Goal: Transaction & Acquisition: Purchase product/service

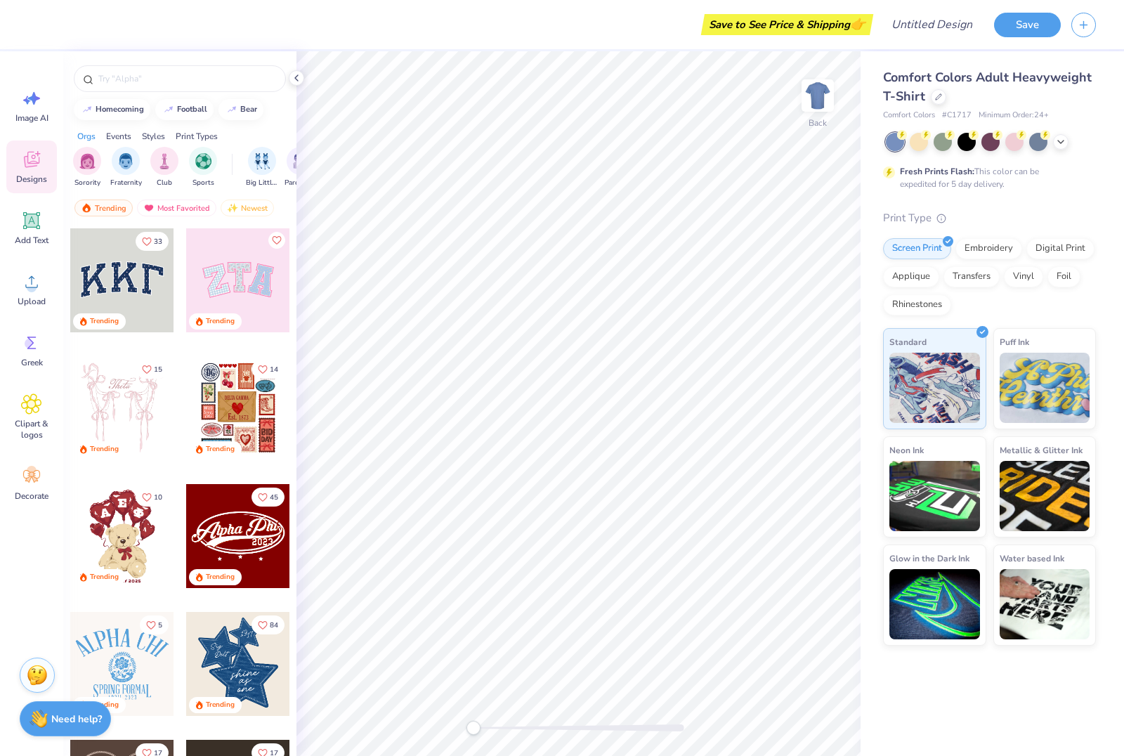
click at [1018, 70] on span "Comfort Colors Adult Heavyweight T-Shirt" at bounding box center [987, 87] width 209 height 36
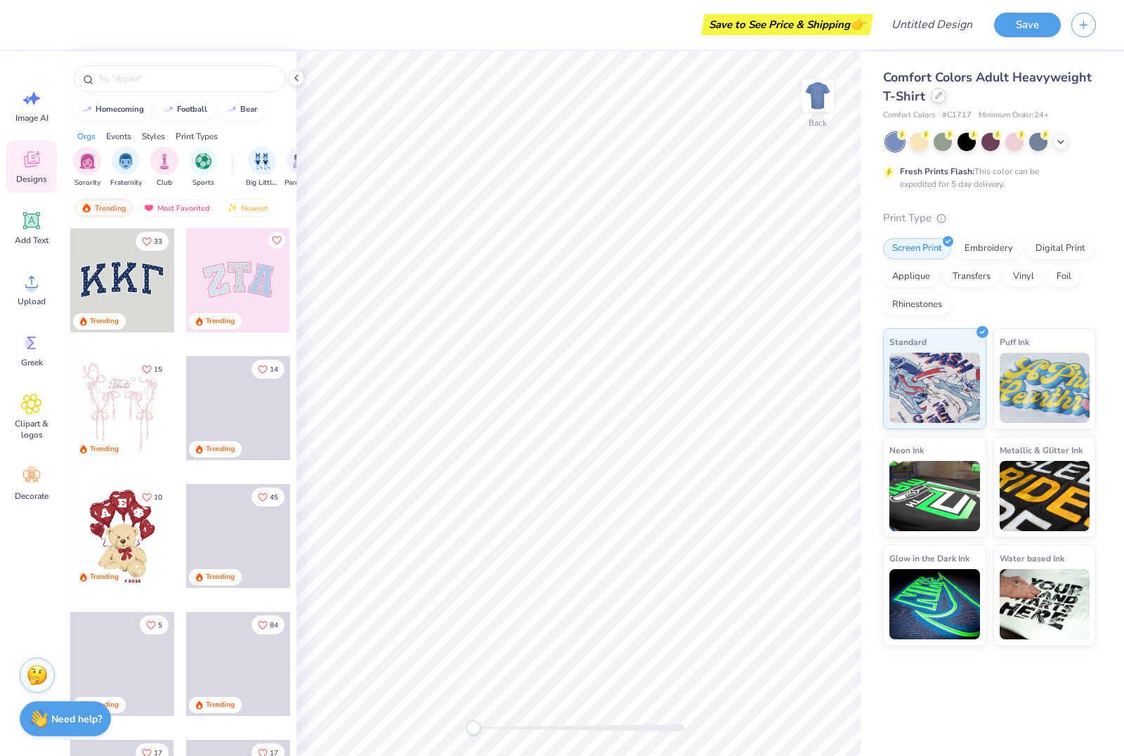
click at [935, 103] on div at bounding box center [938, 95] width 15 height 15
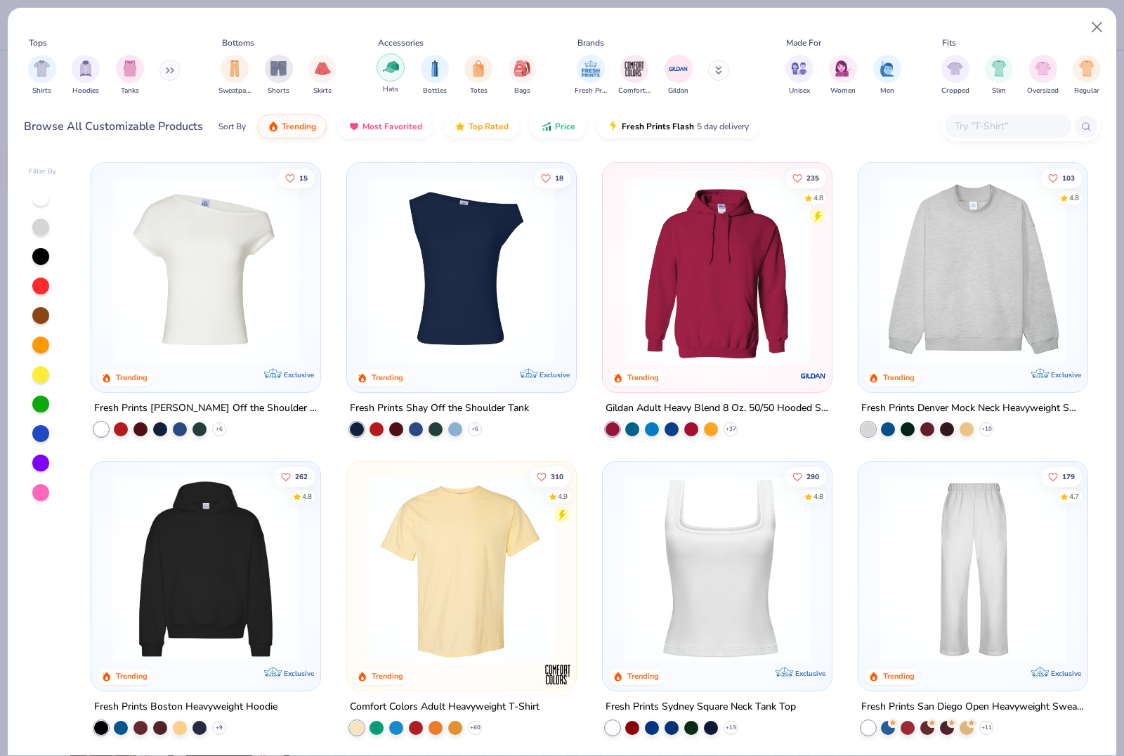
click at [401, 69] on div "filter for Hats" at bounding box center [391, 67] width 28 height 28
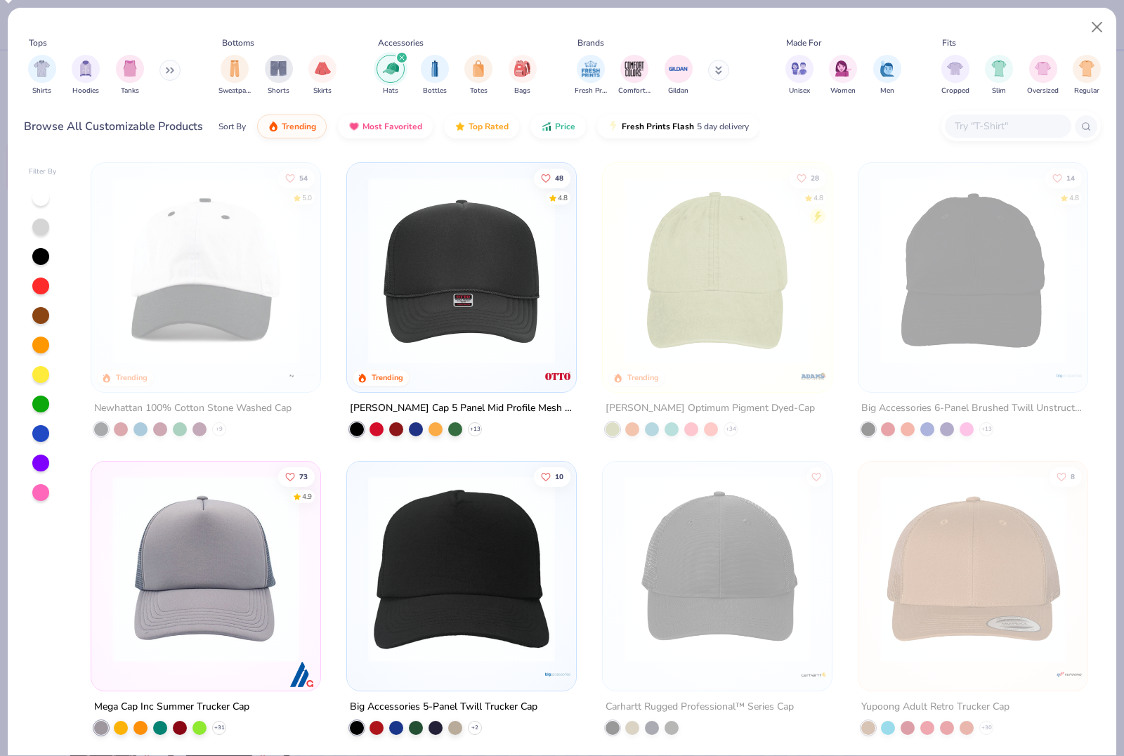
click at [174, 324] on img at bounding box center [205, 270] width 201 height 187
click at [207, 314] on img at bounding box center [205, 270] width 201 height 187
click at [235, 300] on img at bounding box center [205, 270] width 201 height 187
click at [1090, 30] on button "Close" at bounding box center [1097, 27] width 27 height 27
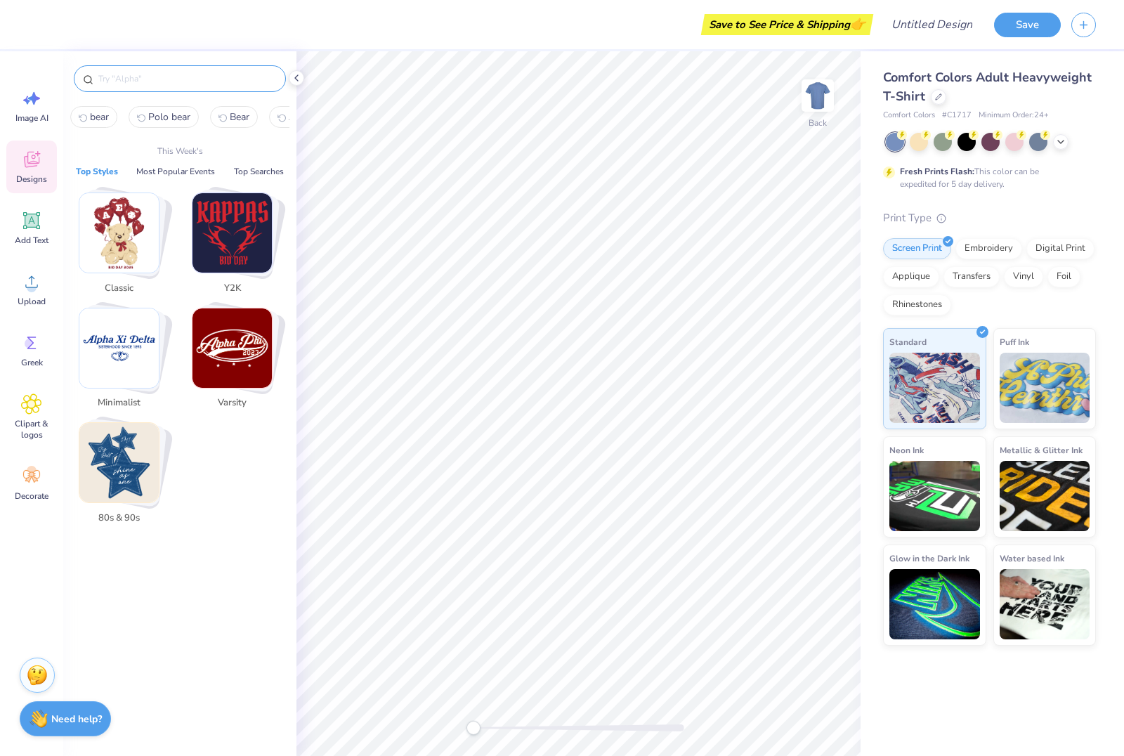
click at [161, 77] on input "text" at bounding box center [187, 79] width 180 height 14
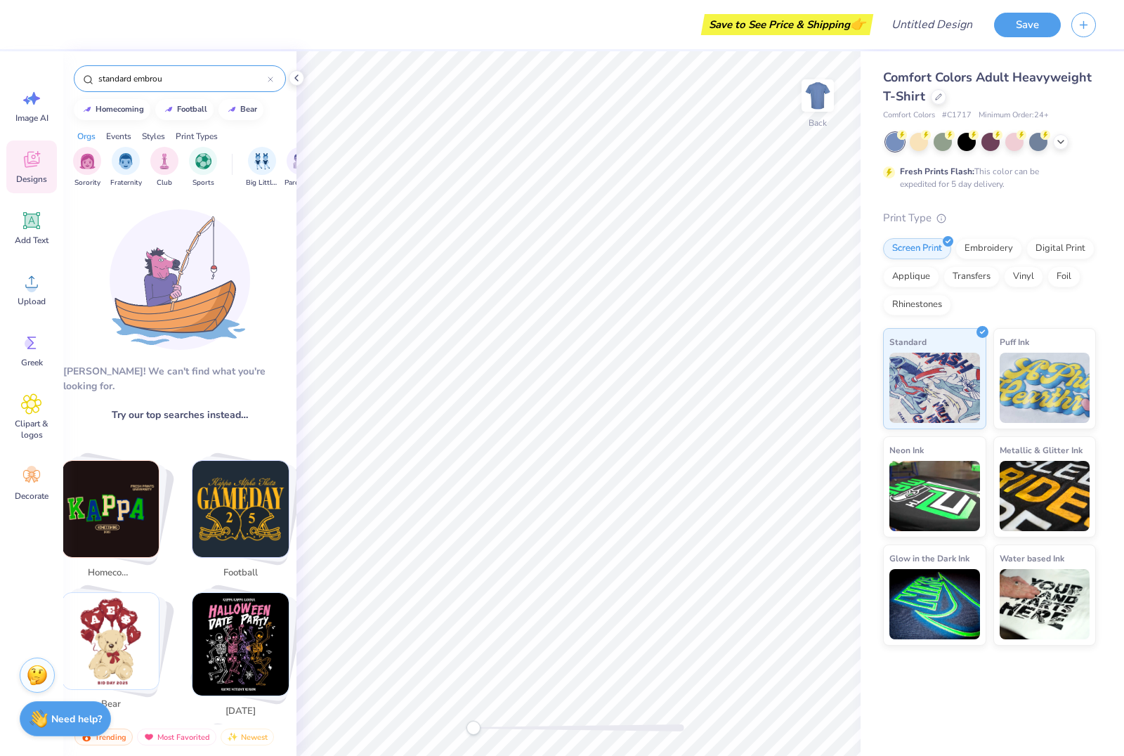
type input "standard embro"
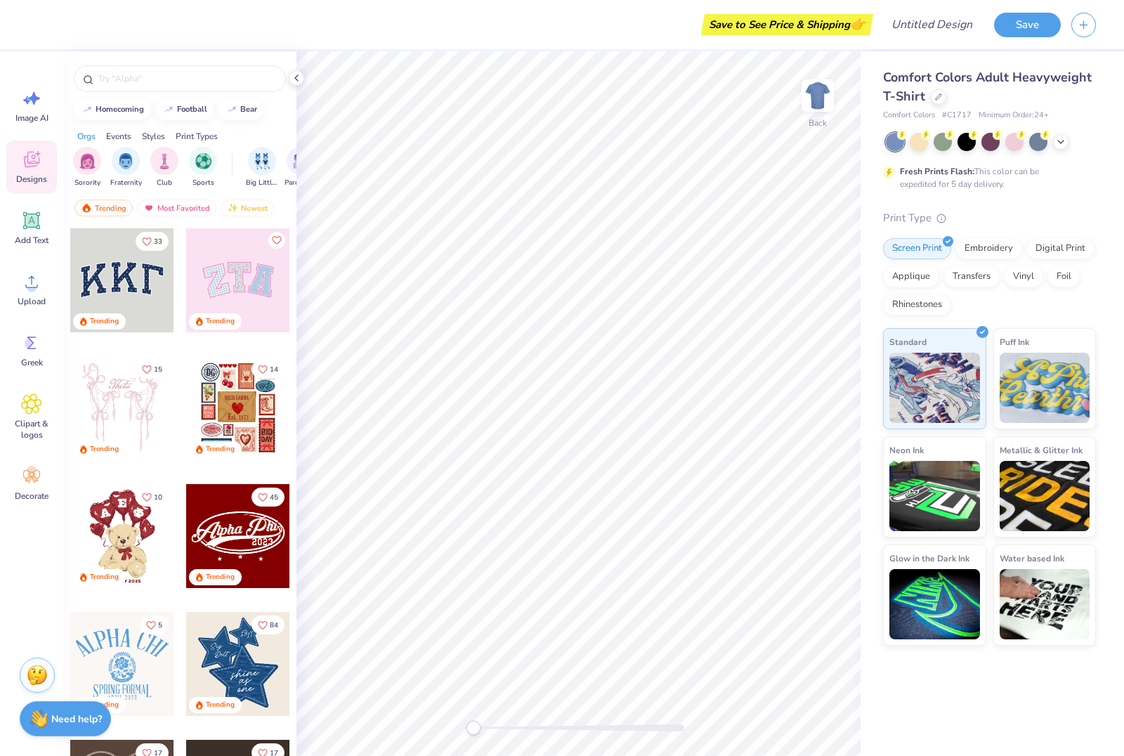
click at [922, 93] on span "Comfort Colors Adult Heavyweight T-Shirt" at bounding box center [987, 87] width 209 height 36
click at [934, 101] on div at bounding box center [938, 95] width 15 height 15
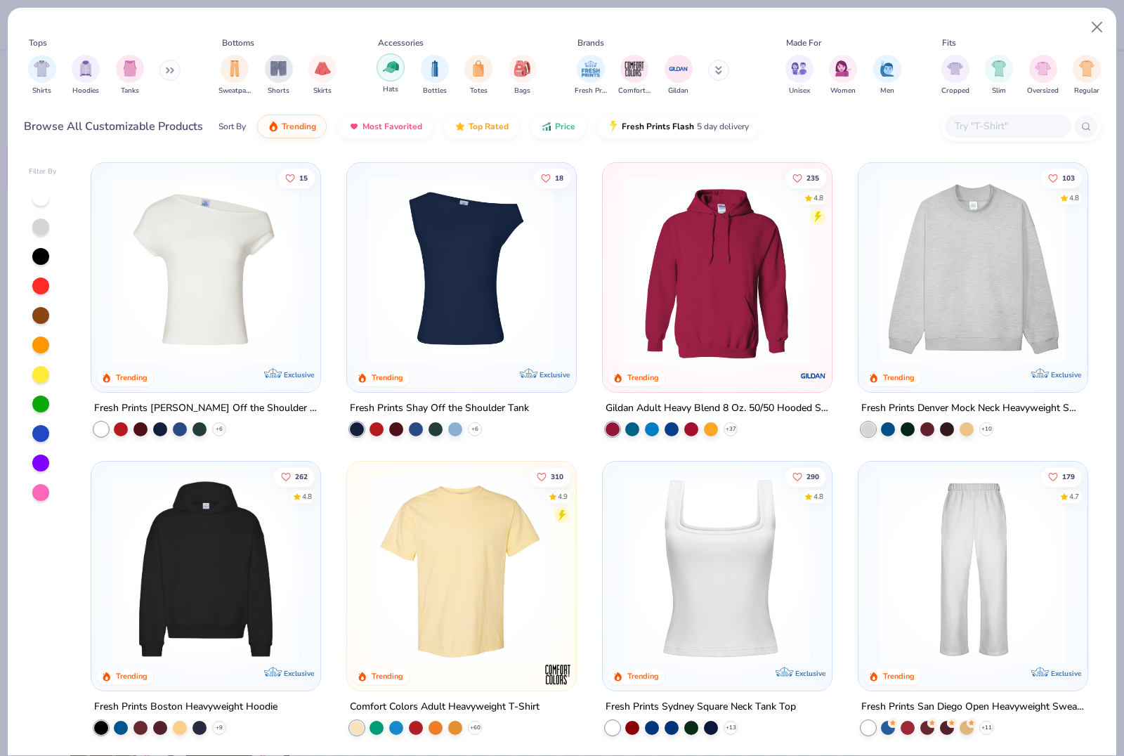
click at [430, 78] on div "filter for Bottles" at bounding box center [435, 69] width 28 height 28
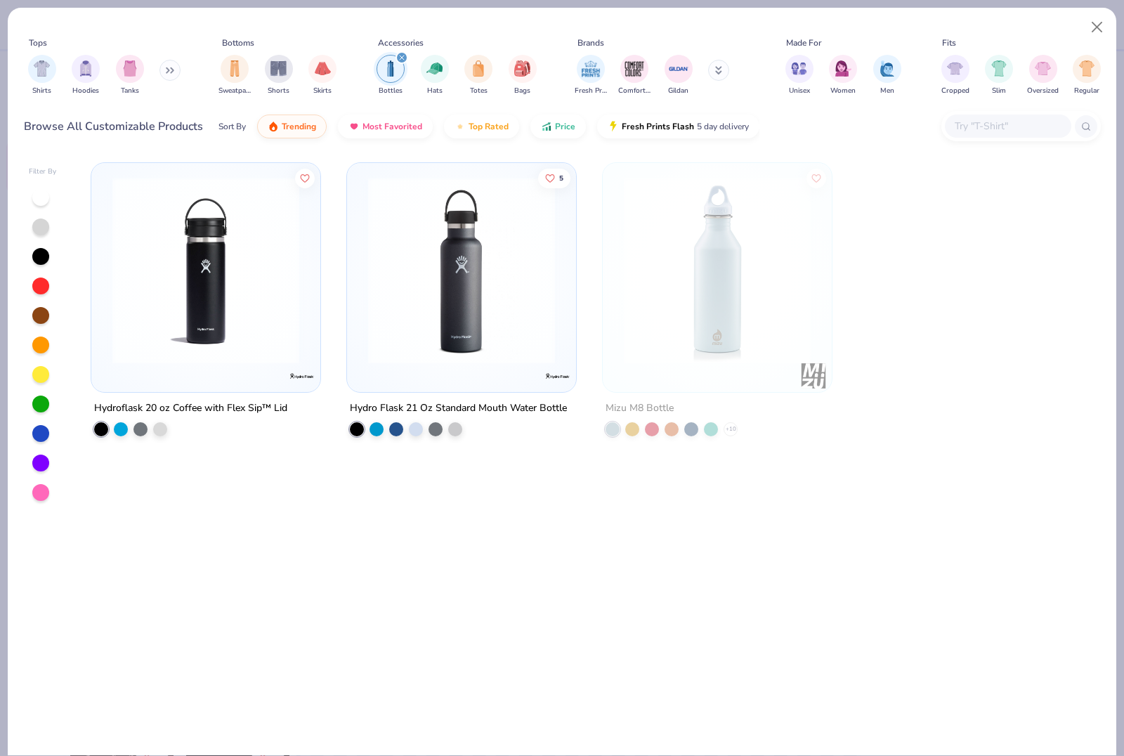
click at [408, 78] on div "Bottles Hats Totes Bags" at bounding box center [456, 75] width 169 height 52
click at [448, 72] on div "filter for Hats" at bounding box center [435, 67] width 28 height 28
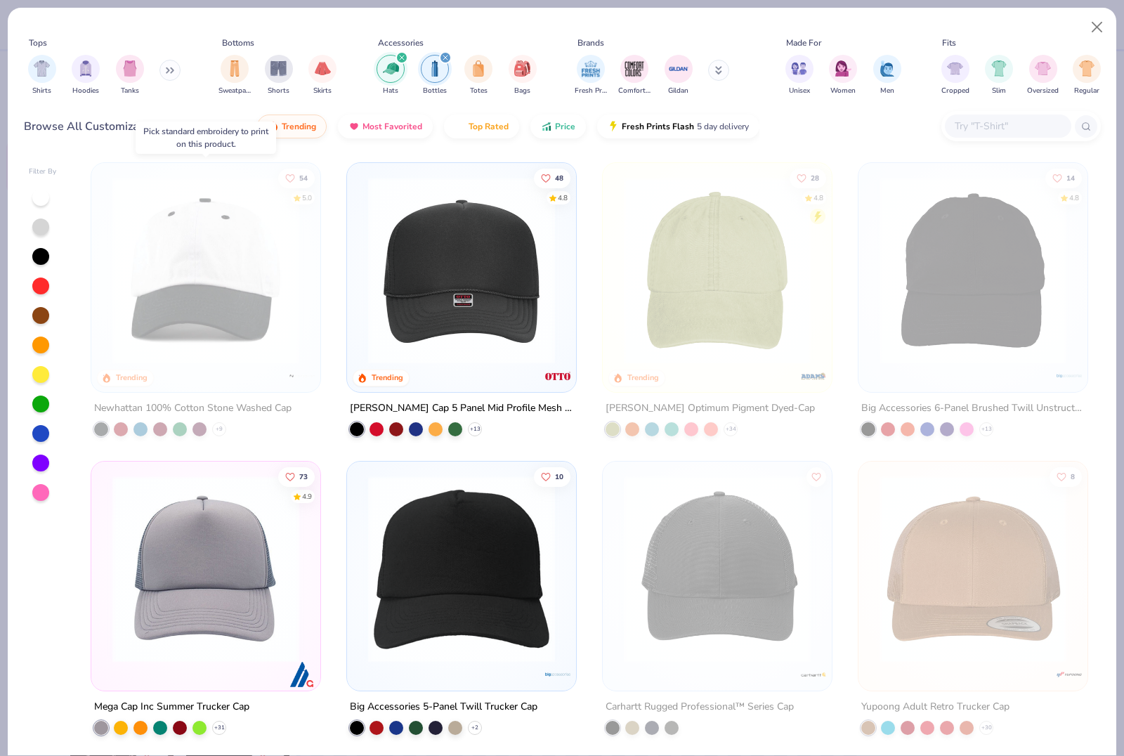
click at [284, 205] on img at bounding box center [205, 270] width 201 height 187
click at [1017, 129] on input "text" at bounding box center [1008, 126] width 108 height 16
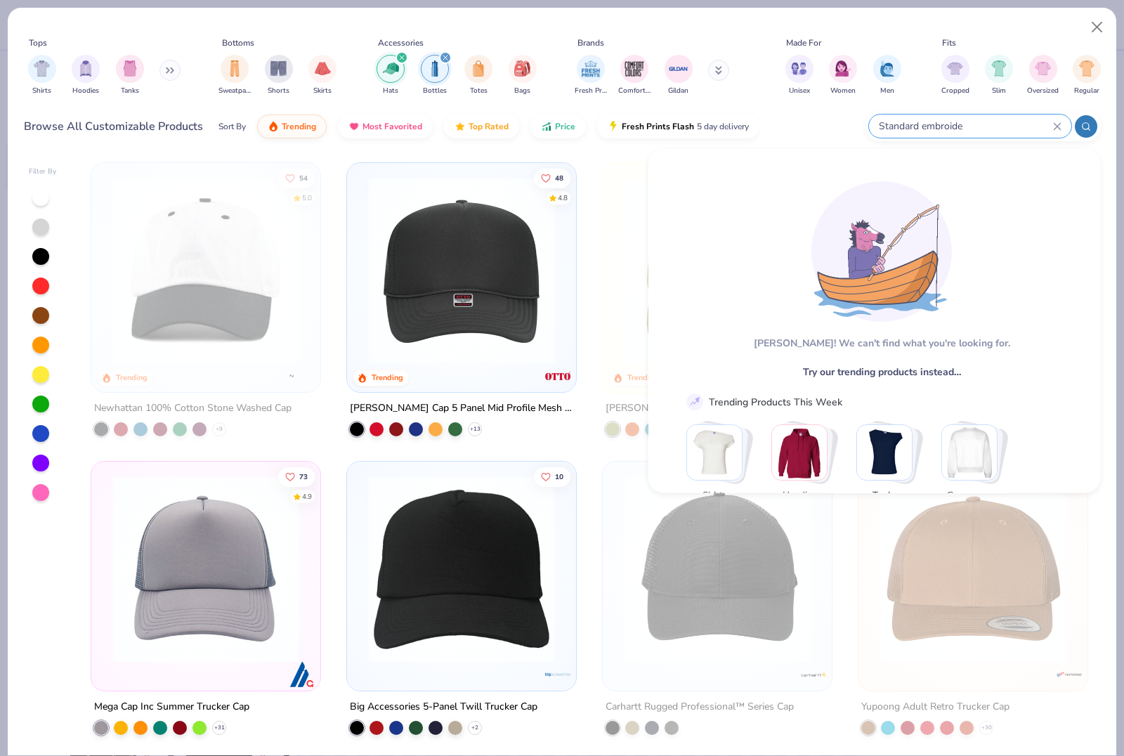
type input "Standard embroide"
click at [791, 132] on div "Browse All Customizable Products Sort By Trending Most Favorited Top Rated Pric…" at bounding box center [562, 126] width 1077 height 39
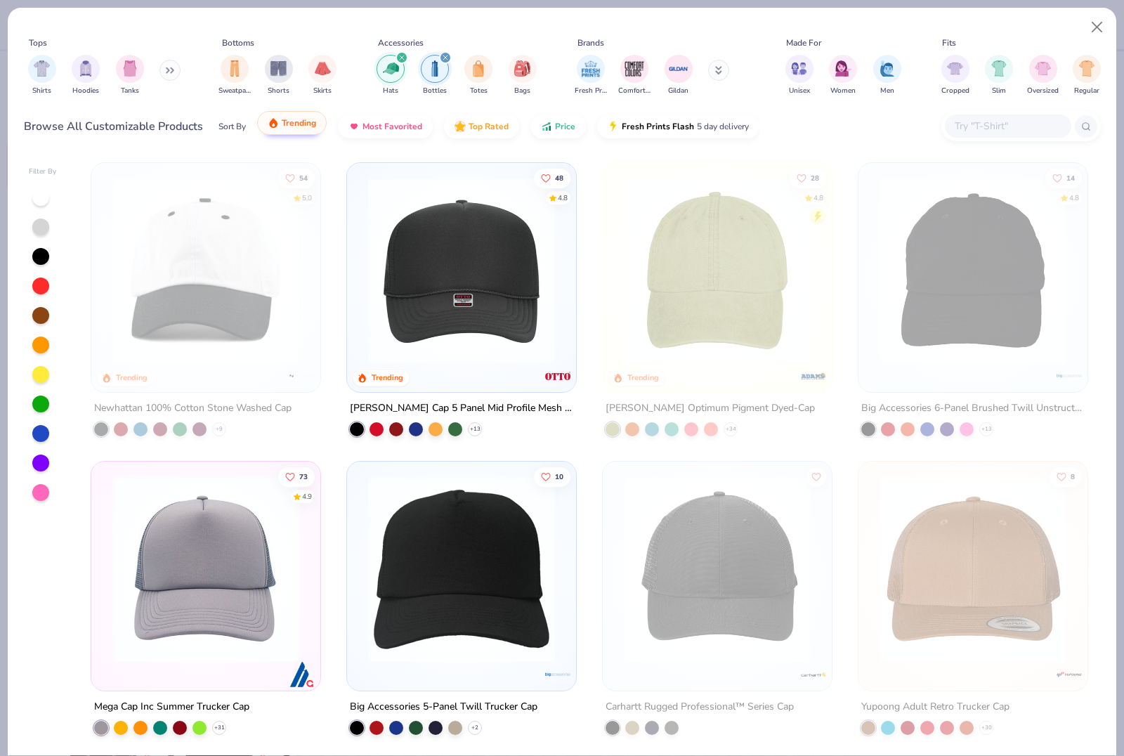
drag, startPoint x: 292, startPoint y: 125, endPoint x: 300, endPoint y: 125, distance: 8.4
click at [292, 125] on span "Trending" at bounding box center [299, 122] width 34 height 11
click at [355, 125] on img "button" at bounding box center [354, 122] width 11 height 11
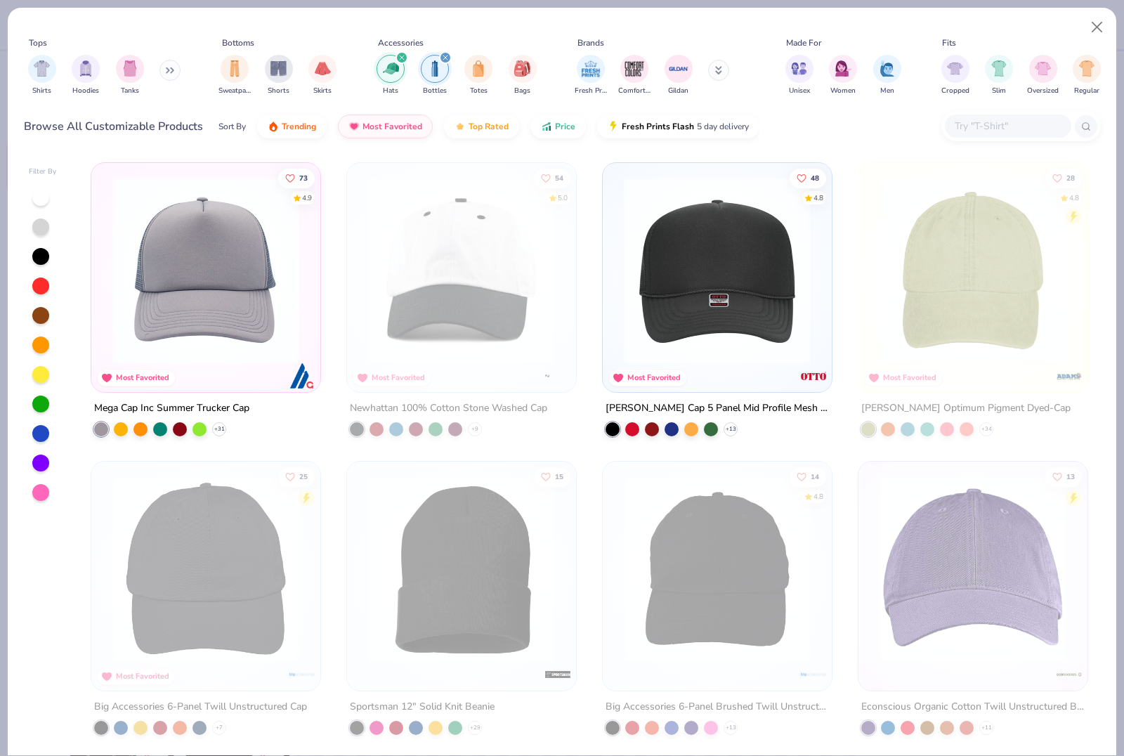
click at [475, 112] on div "Sort By Trending Most Favorited Top Rated Price Fresh Prints Flash 5 day delive…" at bounding box center [489, 126] width 541 height 39
click at [476, 126] on span "Top Rated" at bounding box center [489, 122] width 40 height 11
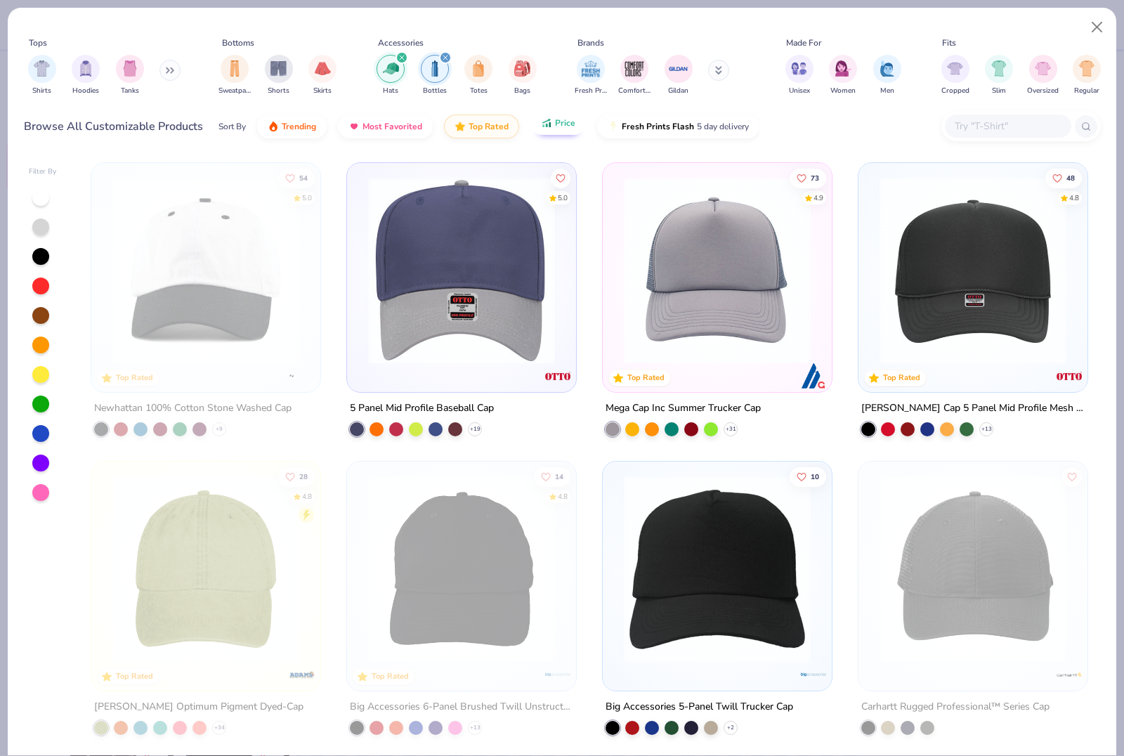
click at [545, 120] on icon "button" at bounding box center [546, 123] width 11 height 13
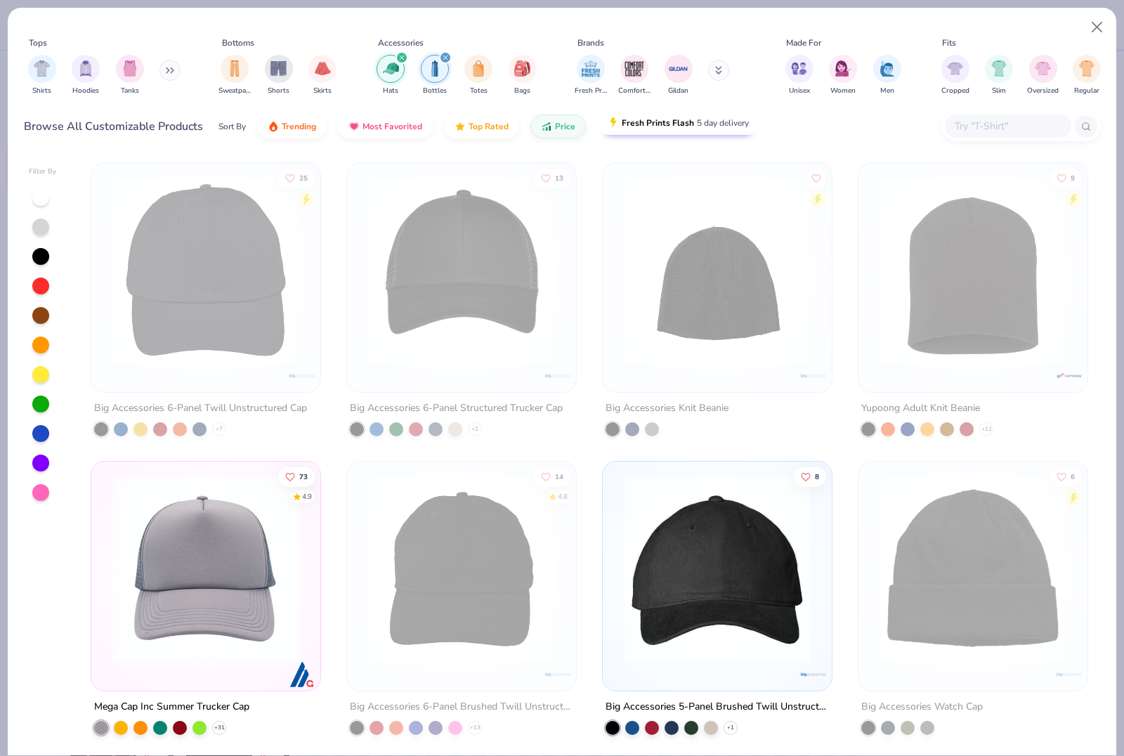
click at [623, 129] on span "Fresh Prints Flash" at bounding box center [658, 122] width 72 height 11
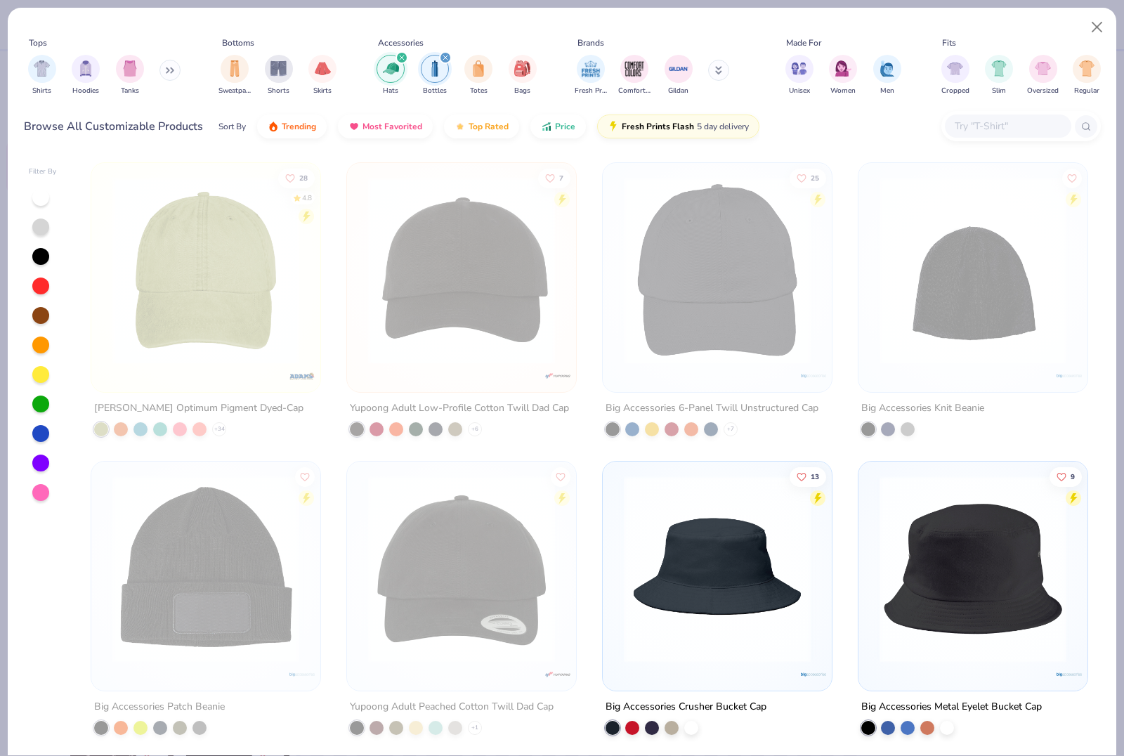
click at [229, 129] on div "Sort By" at bounding box center [232, 126] width 27 height 13
click at [268, 126] on img "button" at bounding box center [273, 122] width 11 height 11
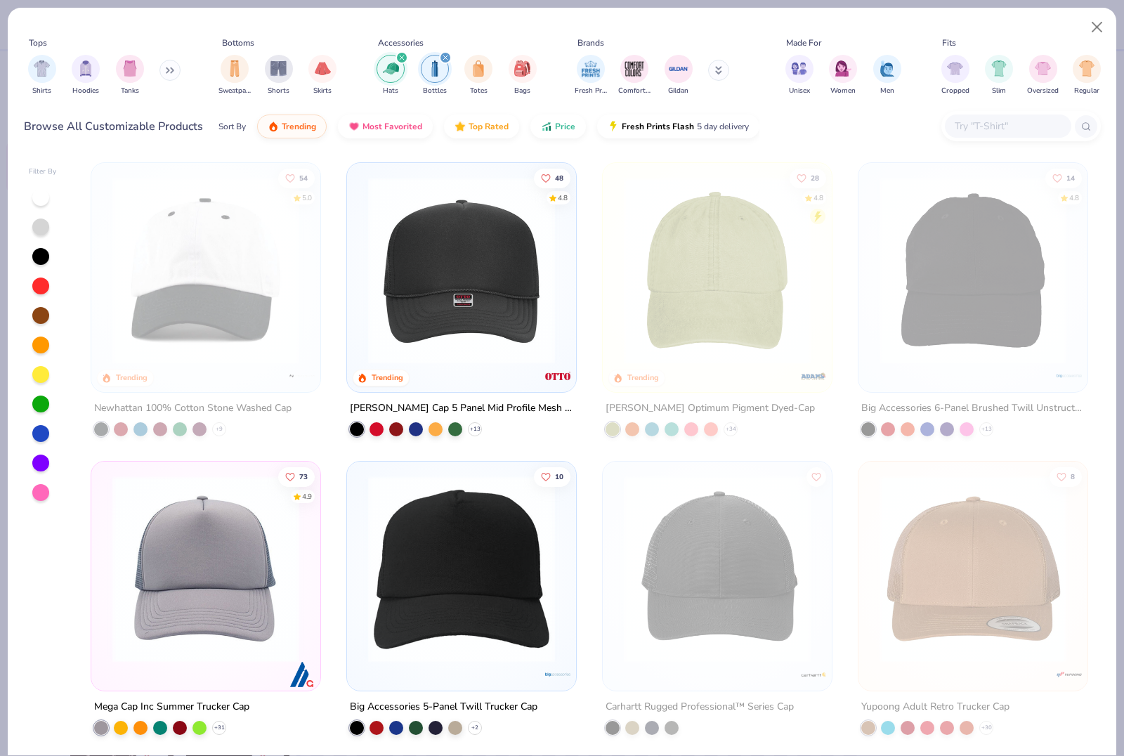
click at [169, 72] on icon at bounding box center [168, 70] width 2 height 5
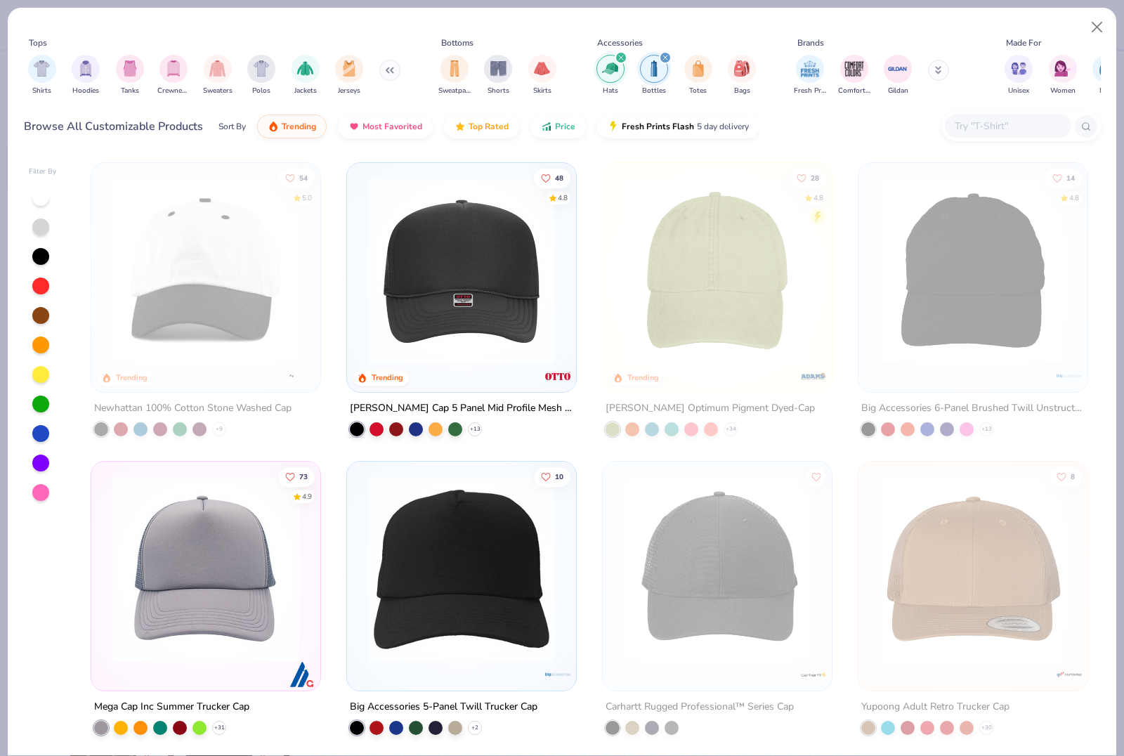
click at [665, 58] on icon "filter for Bottles" at bounding box center [665, 58] width 4 height 4
click at [943, 68] on button at bounding box center [938, 70] width 21 height 21
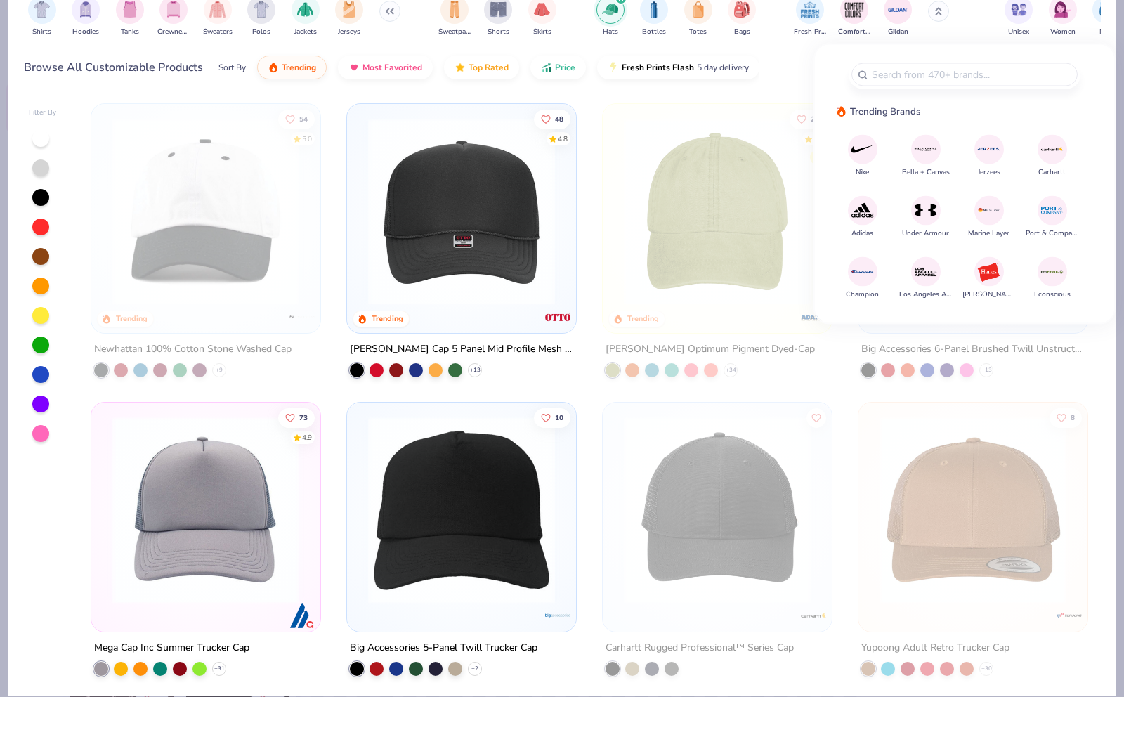
click at [938, 66] on icon at bounding box center [938, 70] width 7 height 8
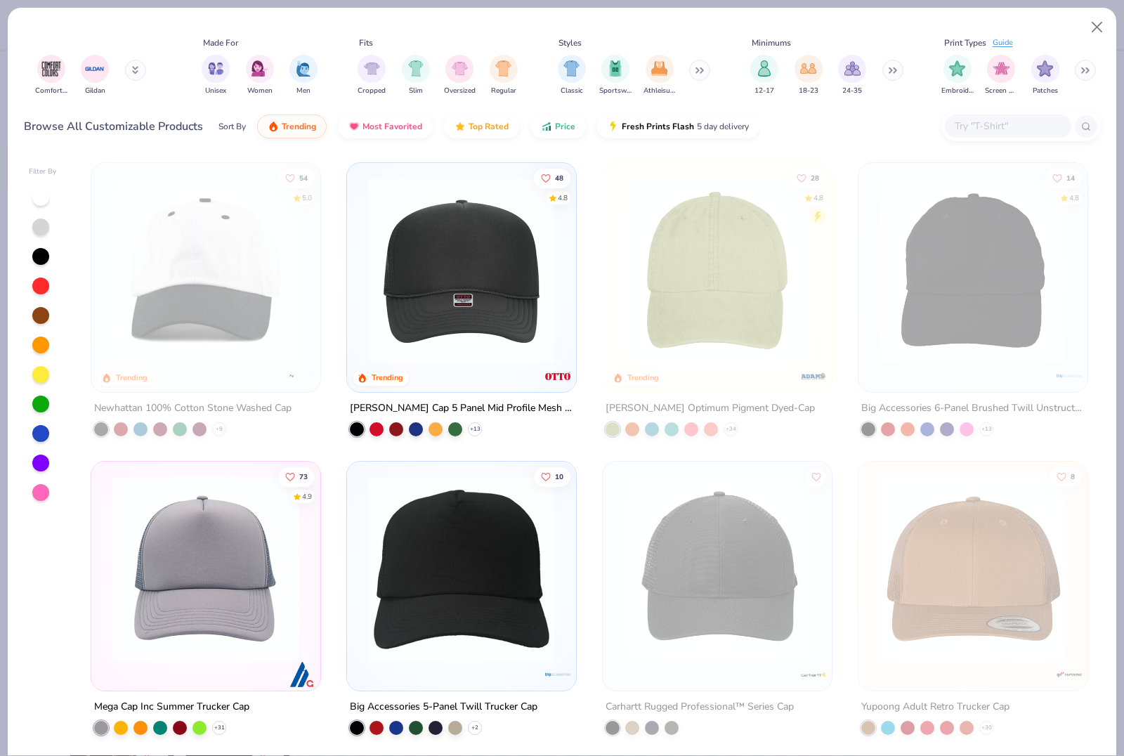
scroll to position [0, 803]
click at [697, 68] on button at bounding box center [699, 70] width 21 height 21
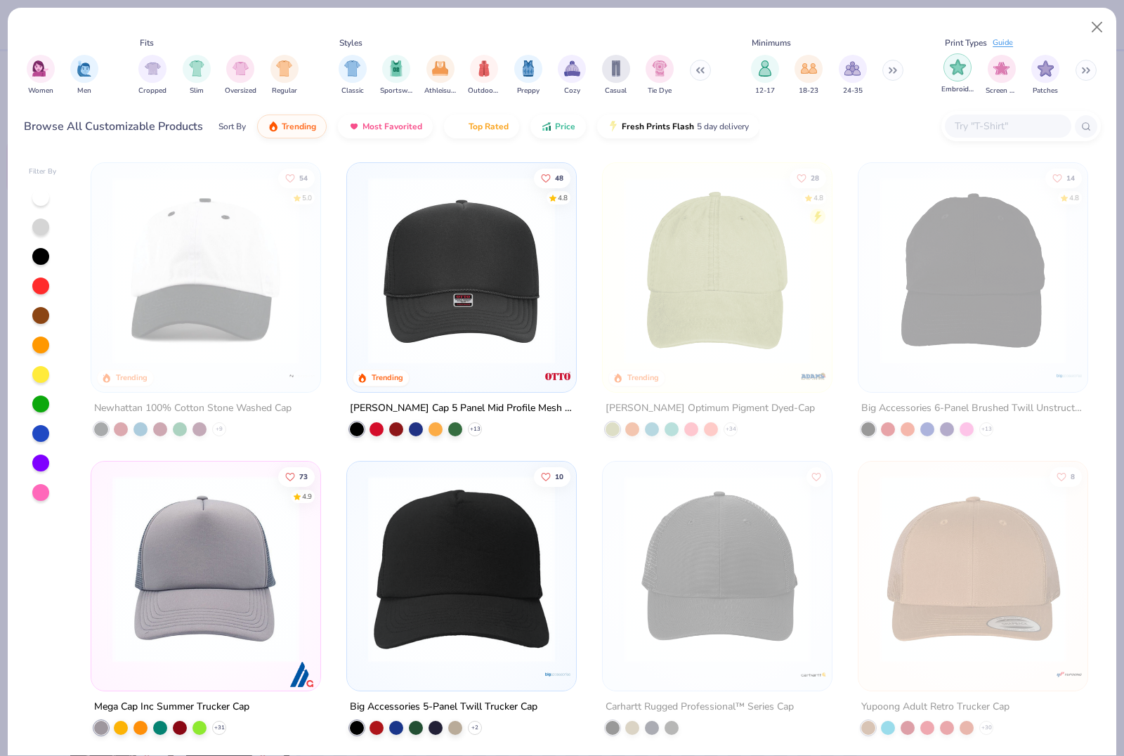
click at [954, 70] on img "filter for Embroidery" at bounding box center [958, 67] width 16 height 16
click at [209, 303] on img at bounding box center [205, 270] width 201 height 187
click at [1090, 70] on icon at bounding box center [1085, 70] width 8 height 7
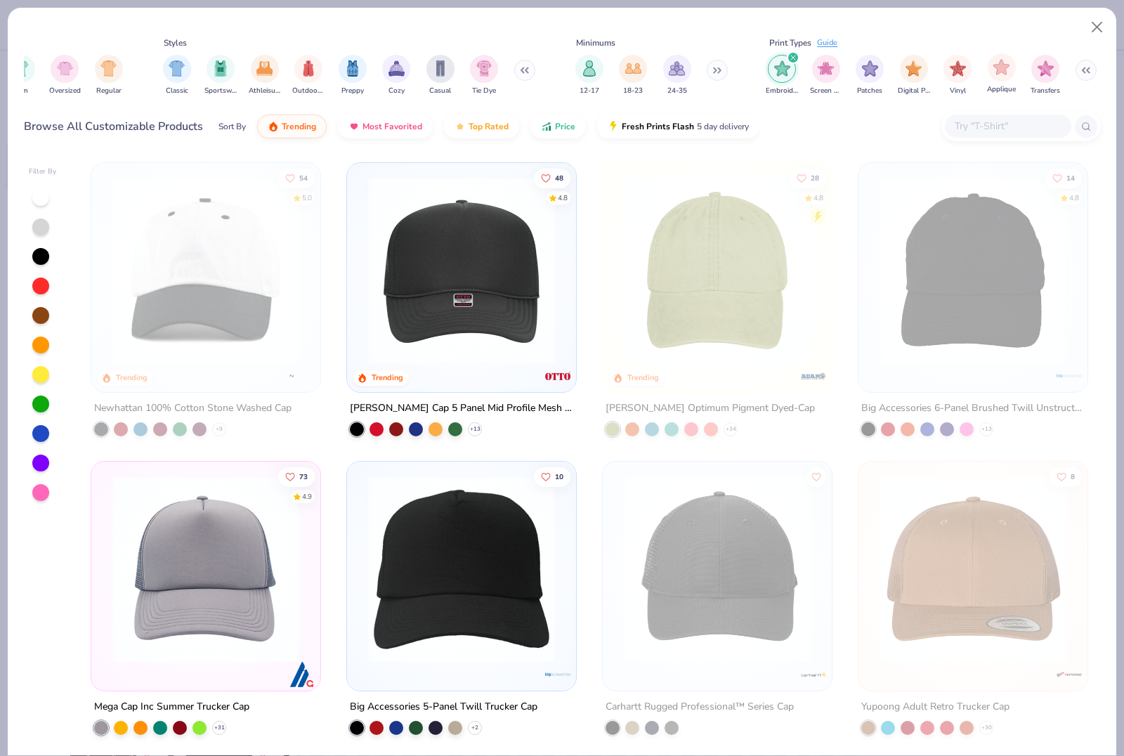
scroll to position [0, 1198]
click at [781, 80] on div "filter for Embroidery" at bounding box center [782, 69] width 28 height 28
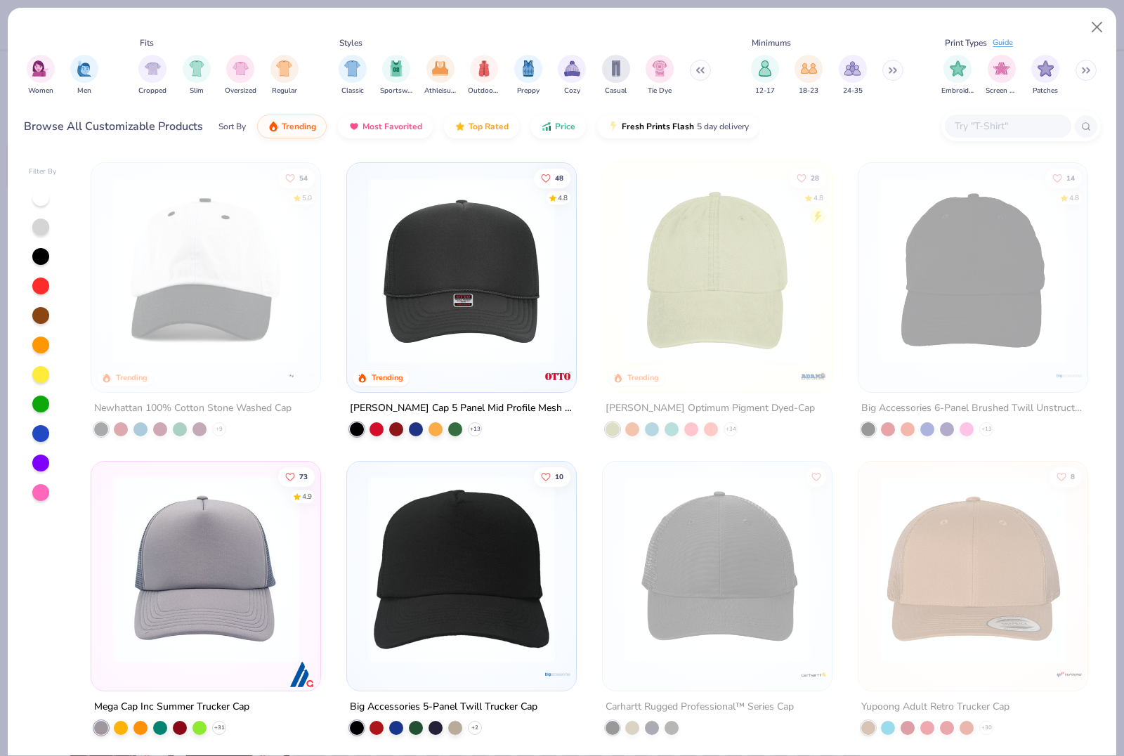
scroll to position [0, 1022]
click at [952, 70] on img "filter for Embroidery" at bounding box center [958, 67] width 16 height 16
click at [139, 285] on img at bounding box center [205, 270] width 201 height 187
click at [186, 304] on img at bounding box center [205, 270] width 201 height 187
